Goal: Transaction & Acquisition: Purchase product/service

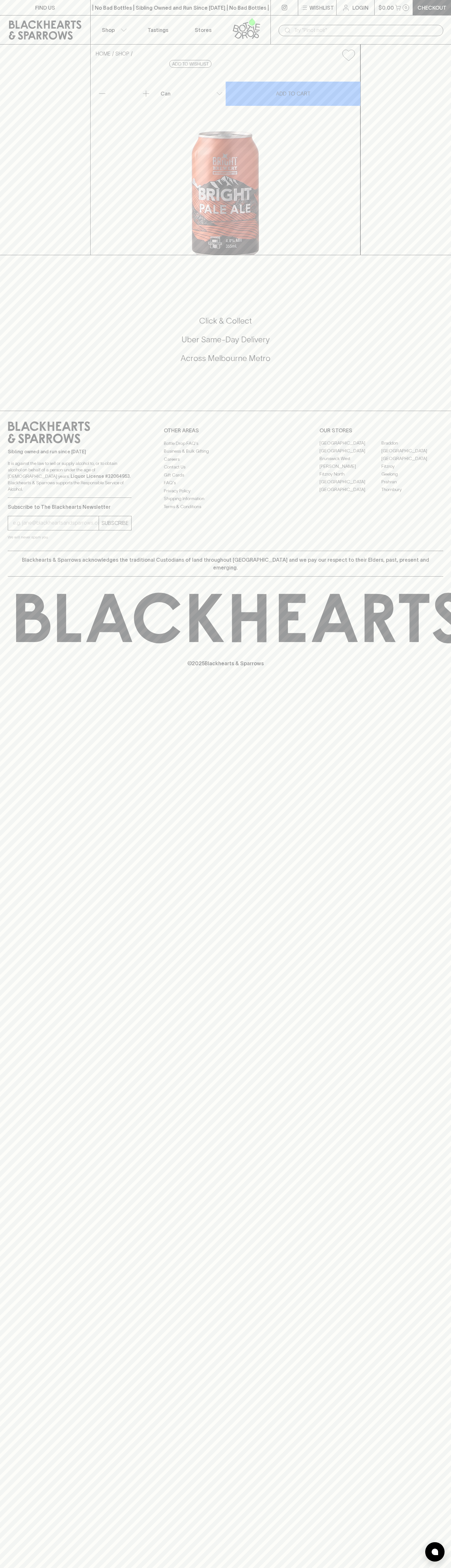
click at [59, 27] on icon at bounding box center [45, 30] width 73 height 20
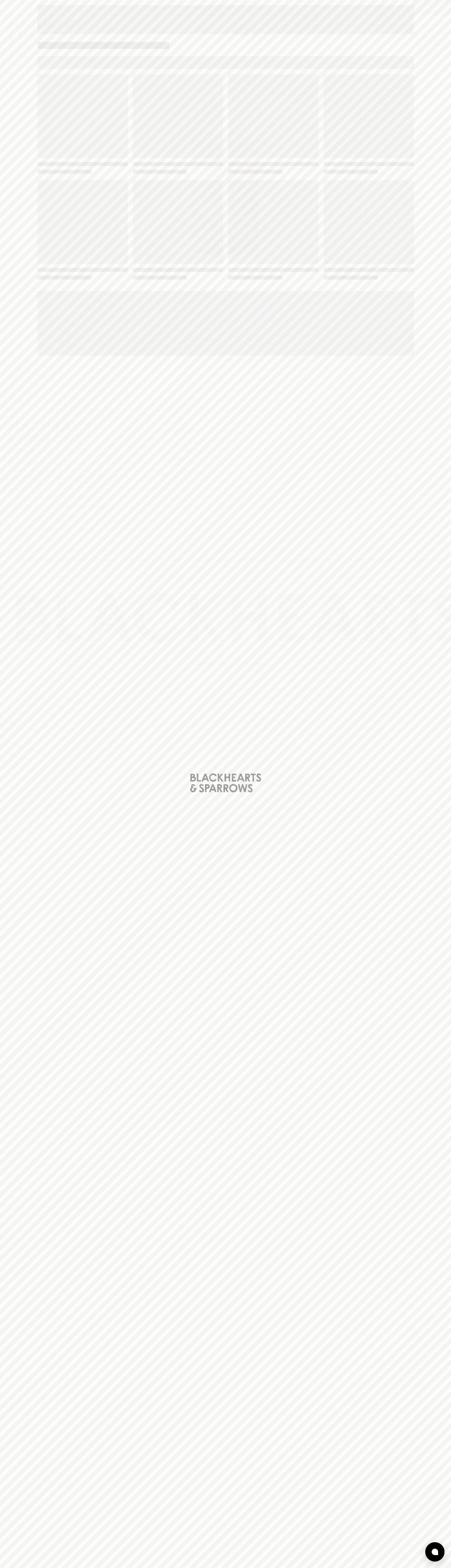
click at [422, 1419] on div "Loading" at bounding box center [225, 784] width 451 height 1568
click at [4, 1567] on html "FIND US | No Bad Bottles | Sibling Owned and Run Since [DATE] | No Bad Bottles …" at bounding box center [225, 784] width 451 height 1568
click at [6, 1361] on div "Loading" at bounding box center [225, 784] width 451 height 1568
